Goal: Transaction & Acquisition: Purchase product/service

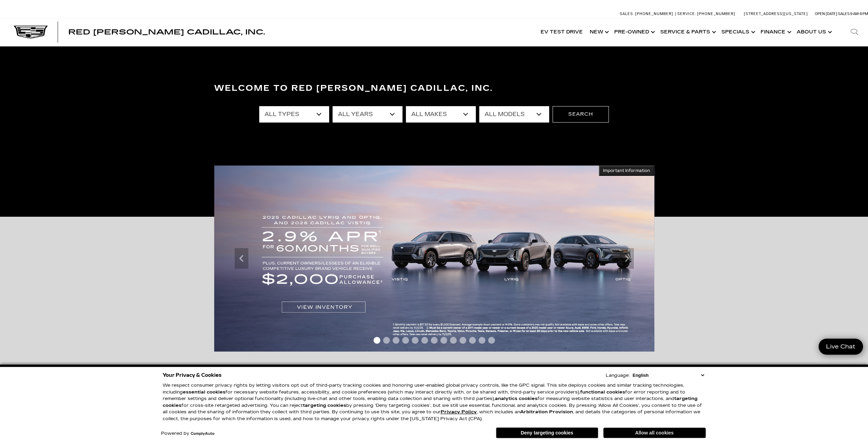
click at [635, 431] on button "Allow all cookies" at bounding box center [654, 432] width 102 height 10
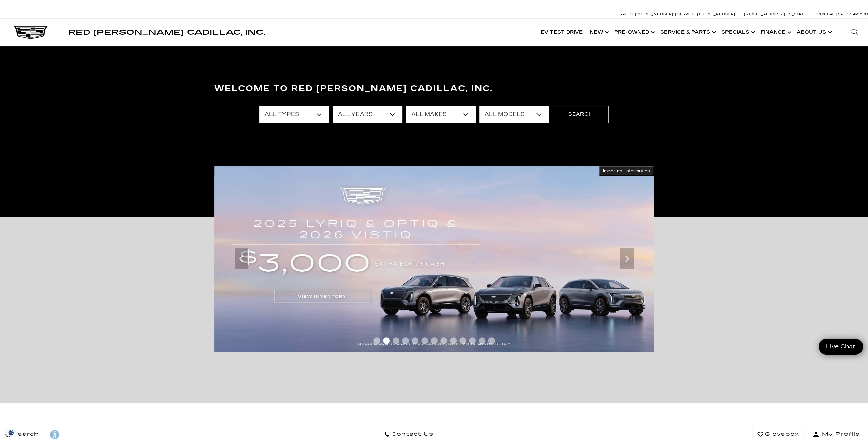
click at [293, 111] on select "All Types New Used Certified Used Demo" at bounding box center [294, 114] width 70 height 16
select select "Certified Used"
click at [259, 106] on select "All Types New Used Certified Used Demo" at bounding box center [294, 114] width 70 height 16
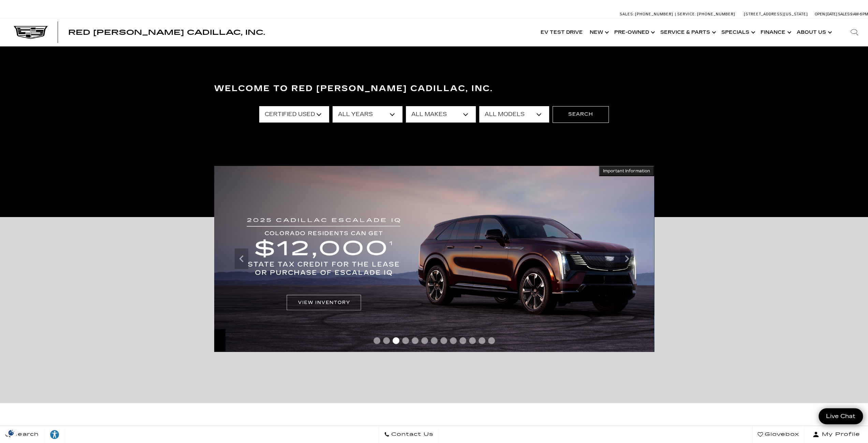
click at [445, 120] on select "All Makes Cadillac" at bounding box center [441, 114] width 70 height 16
click at [525, 119] on select "All Models Escalade LYRIQ XT4 XT5 XT6" at bounding box center [514, 114] width 70 height 16
select select "Escalade"
click at [479, 106] on select "All Models Escalade LYRIQ XT4 XT5 XT6" at bounding box center [514, 114] width 70 height 16
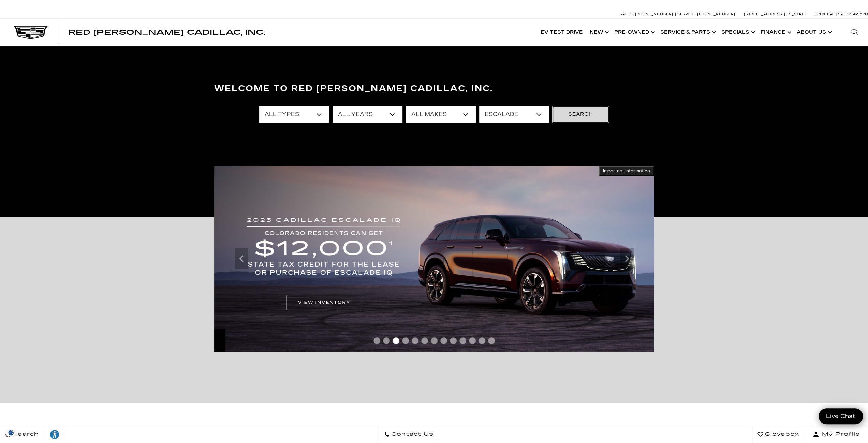
click at [581, 118] on button "Search" at bounding box center [580, 114] width 56 height 16
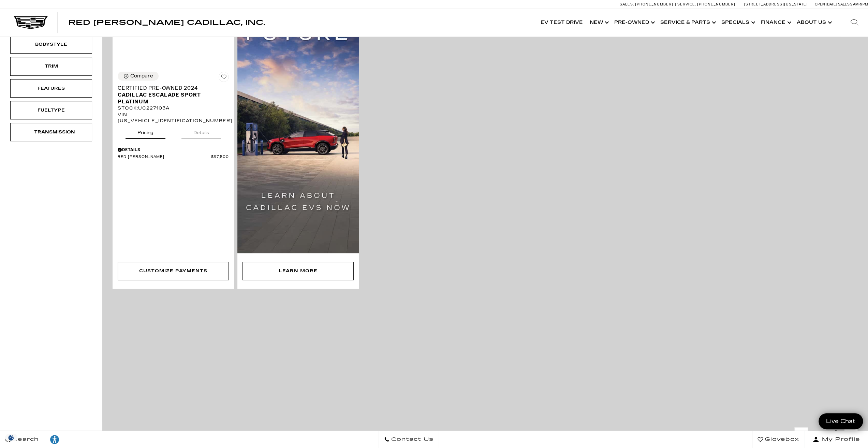
scroll to position [133, 0]
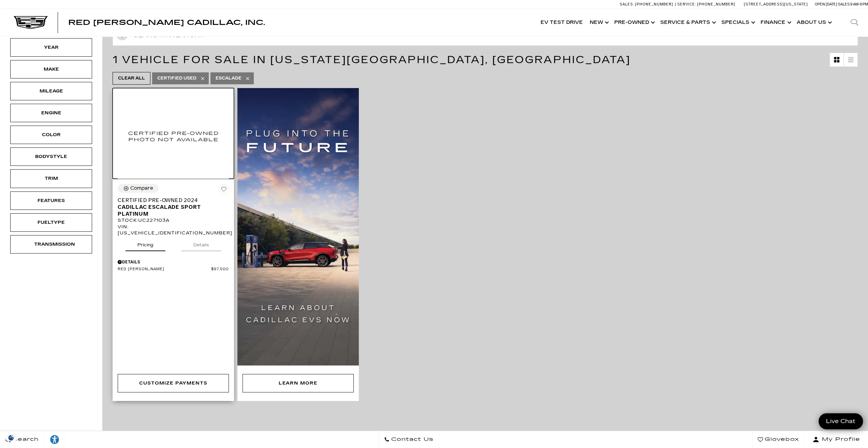
click at [161, 154] on img at bounding box center [173, 136] width 111 height 86
